Goal: Use online tool/utility: Utilize a website feature to perform a specific function

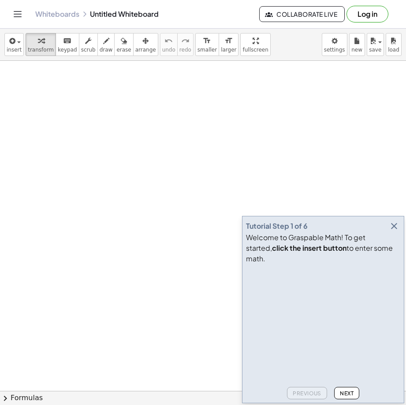
click at [396, 231] on icon "button" at bounding box center [394, 226] width 11 height 11
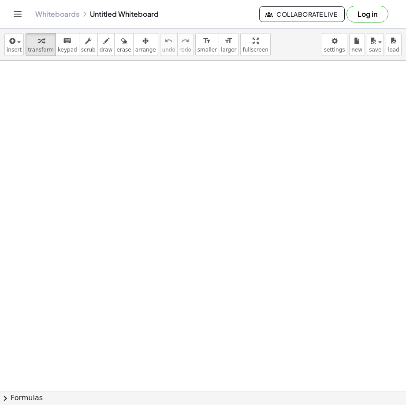
click at [171, 159] on div at bounding box center [203, 395] width 406 height 668
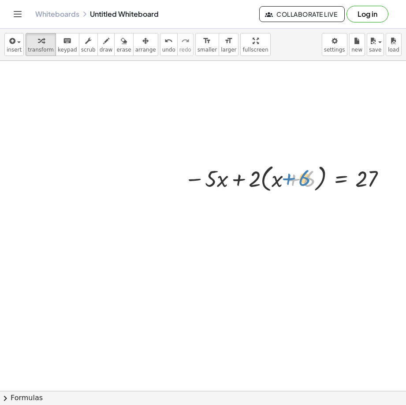
drag, startPoint x: 314, startPoint y: 175, endPoint x: 309, endPoint y: 175, distance: 4.9
click at [309, 175] on div at bounding box center [287, 177] width 214 height 33
drag, startPoint x: 340, startPoint y: 204, endPoint x: 326, endPoint y: 238, distance: 36.9
drag, startPoint x: 326, startPoint y: 238, endPoint x: 292, endPoint y: 244, distance: 34.1
click at [292, 246] on div at bounding box center [203, 395] width 406 height 668
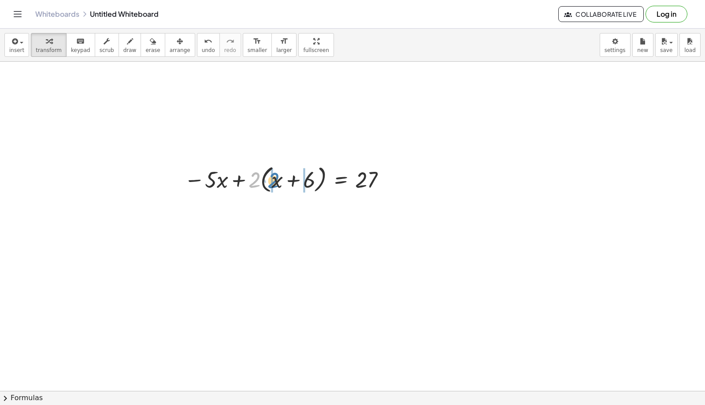
drag, startPoint x: 254, startPoint y: 182, endPoint x: 273, endPoint y: 183, distance: 18.5
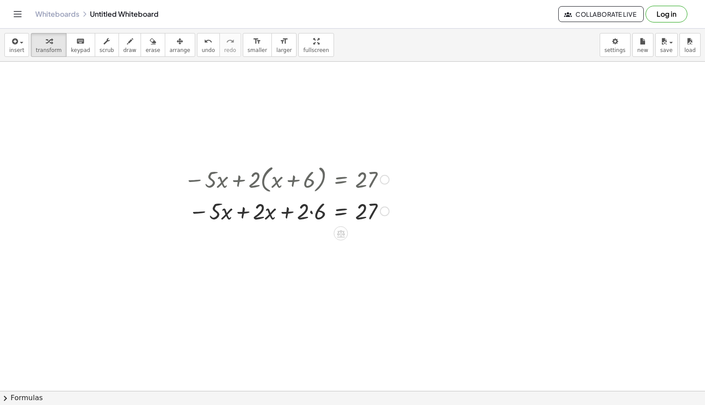
click at [312, 214] on div at bounding box center [287, 211] width 214 height 30
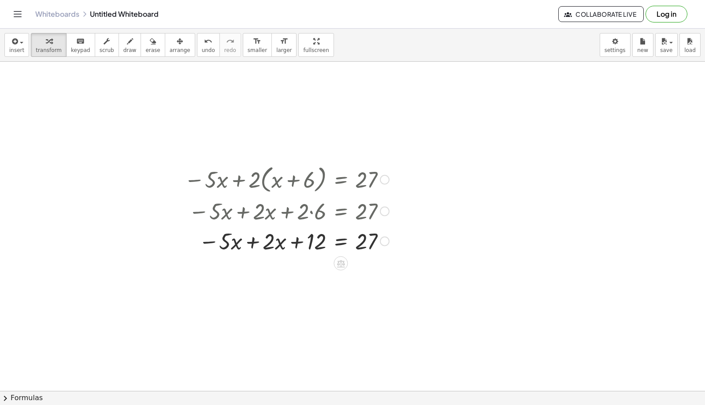
click at [253, 241] on div at bounding box center [287, 241] width 214 height 30
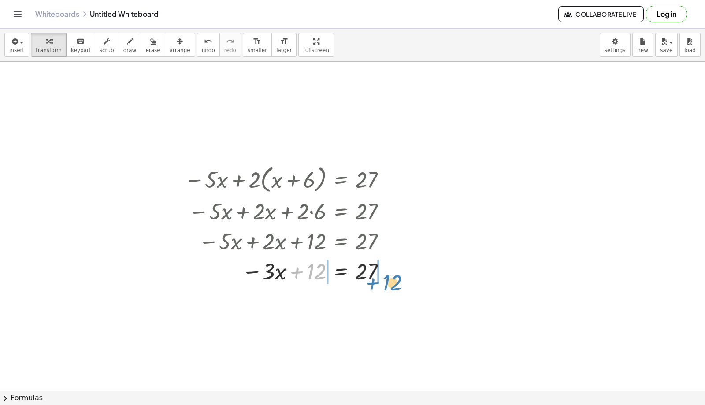
drag, startPoint x: 294, startPoint y: 273, endPoint x: 370, endPoint y: 284, distance: 76.7
click at [370, 284] on div at bounding box center [287, 271] width 214 height 30
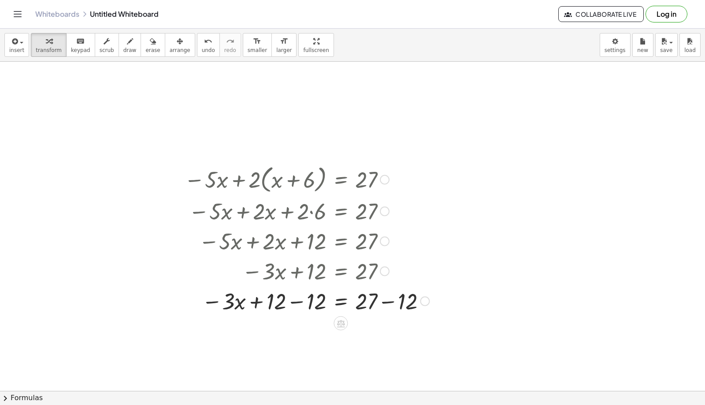
click at [297, 300] on div at bounding box center [307, 301] width 254 height 30
click at [387, 332] on div at bounding box center [309, 331] width 258 height 30
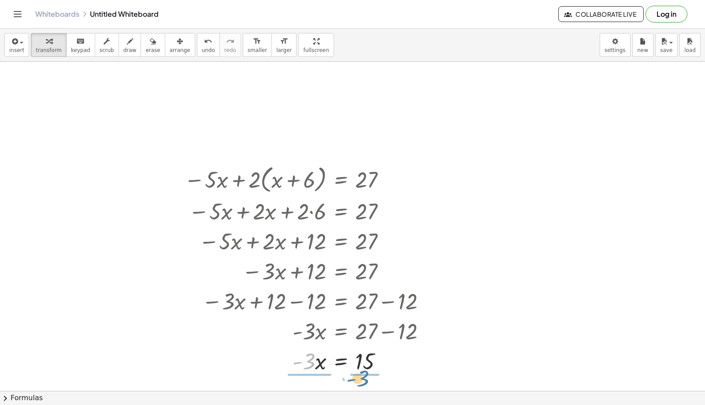
drag, startPoint x: 309, startPoint y: 361, endPoint x: 363, endPoint y: 378, distance: 56.5
click at [363, 378] on div "− · 5 · x + · 2 · ( + x + 6 ) = 27 − · 5 · x + · 2 · x + · 2 · 6 = 27 − · 5 · x…" at bounding box center [352, 396] width 705 height 668
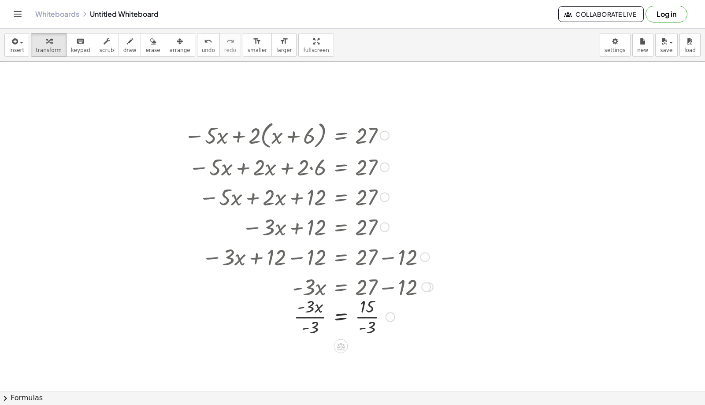
scroll to position [88, 0]
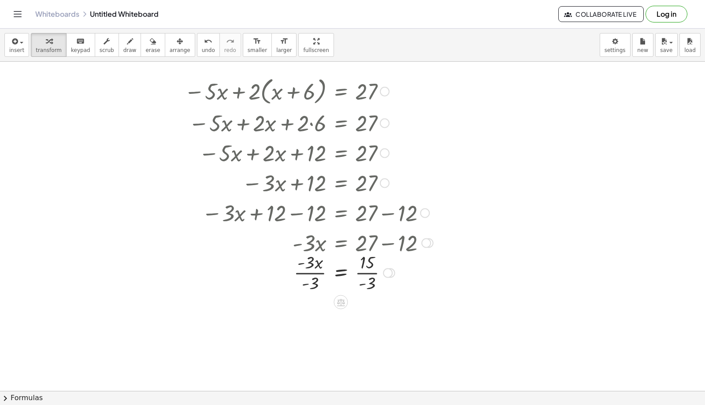
click at [311, 276] on div at bounding box center [309, 272] width 258 height 44
click at [368, 317] on div at bounding box center [309, 316] width 258 height 44
